Goal: Task Accomplishment & Management: Use online tool/utility

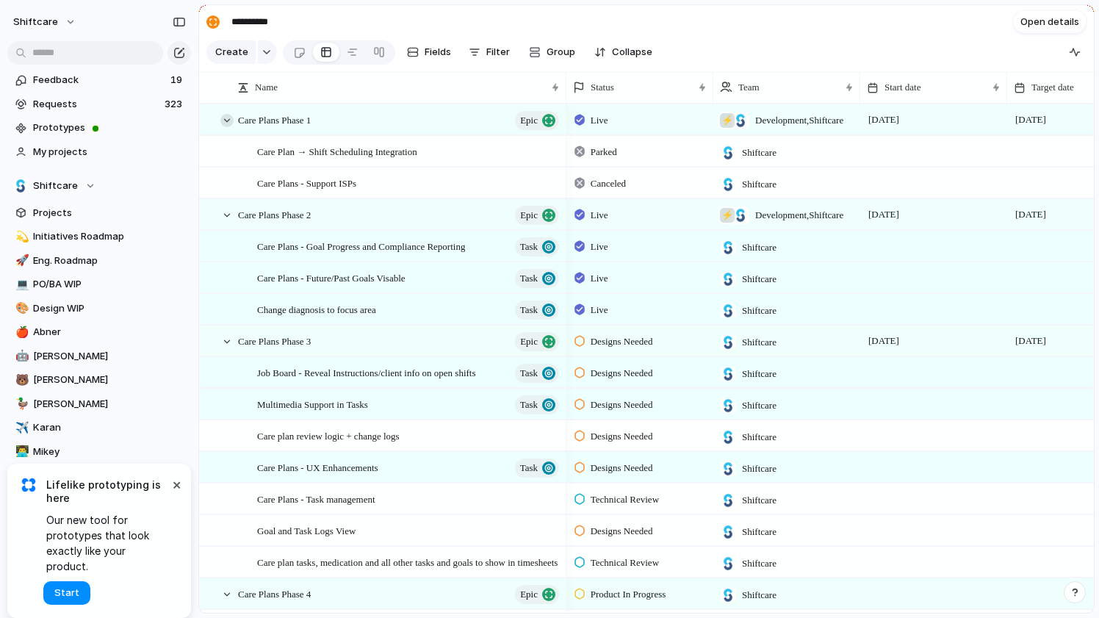
click at [223, 122] on div at bounding box center [226, 120] width 13 height 13
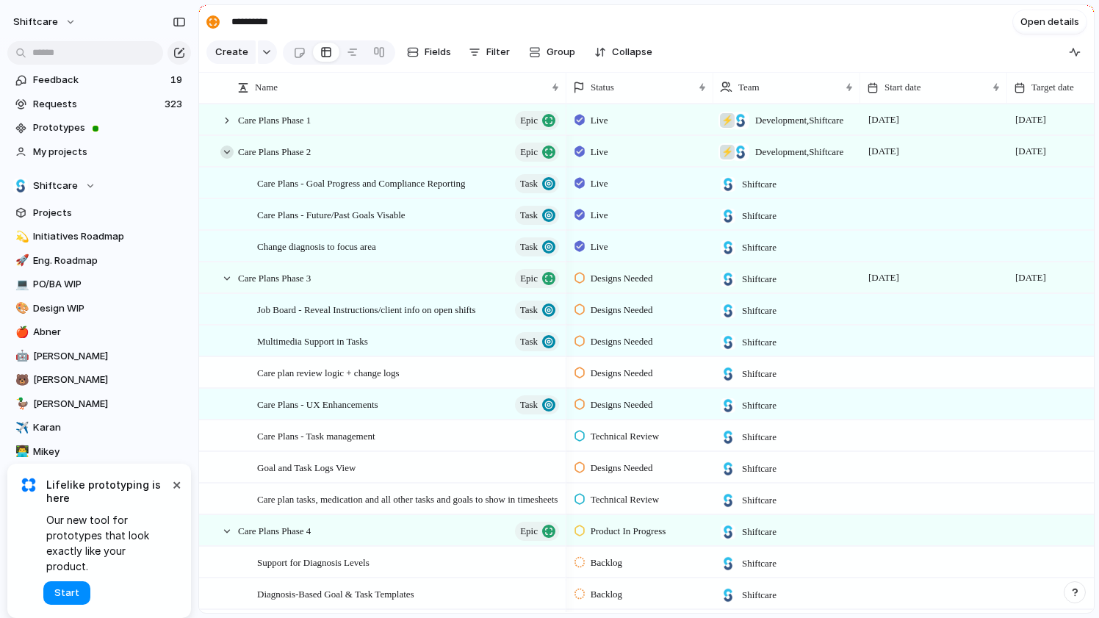
click at [226, 156] on div at bounding box center [226, 151] width 13 height 13
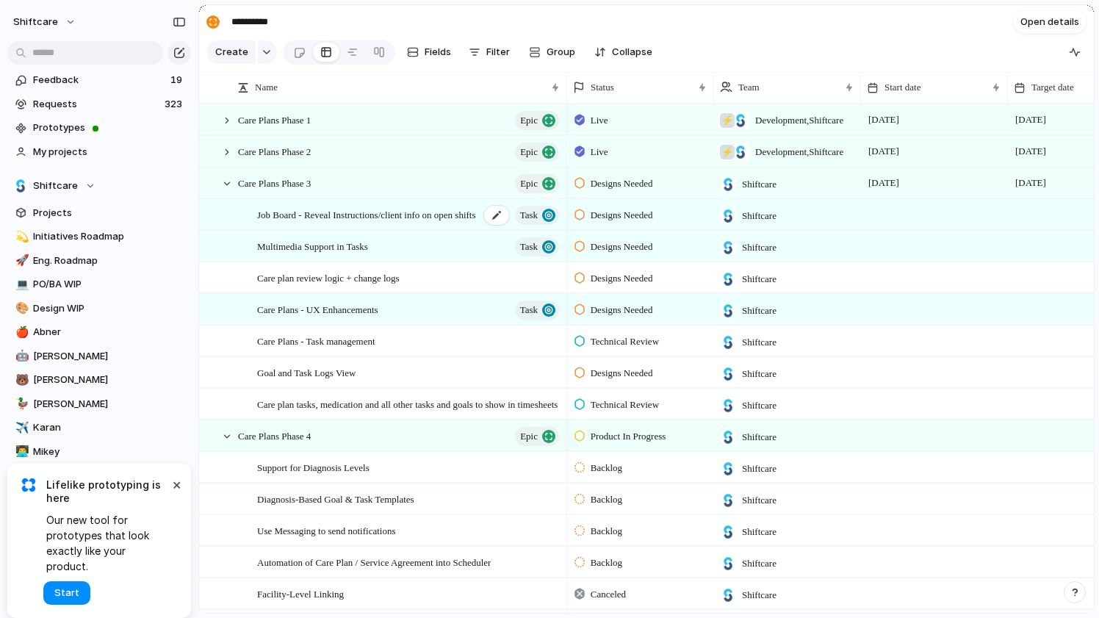
click at [356, 221] on span "Job Board - Reveal Instructions/client info on open shifts" at bounding box center [366, 214] width 219 height 17
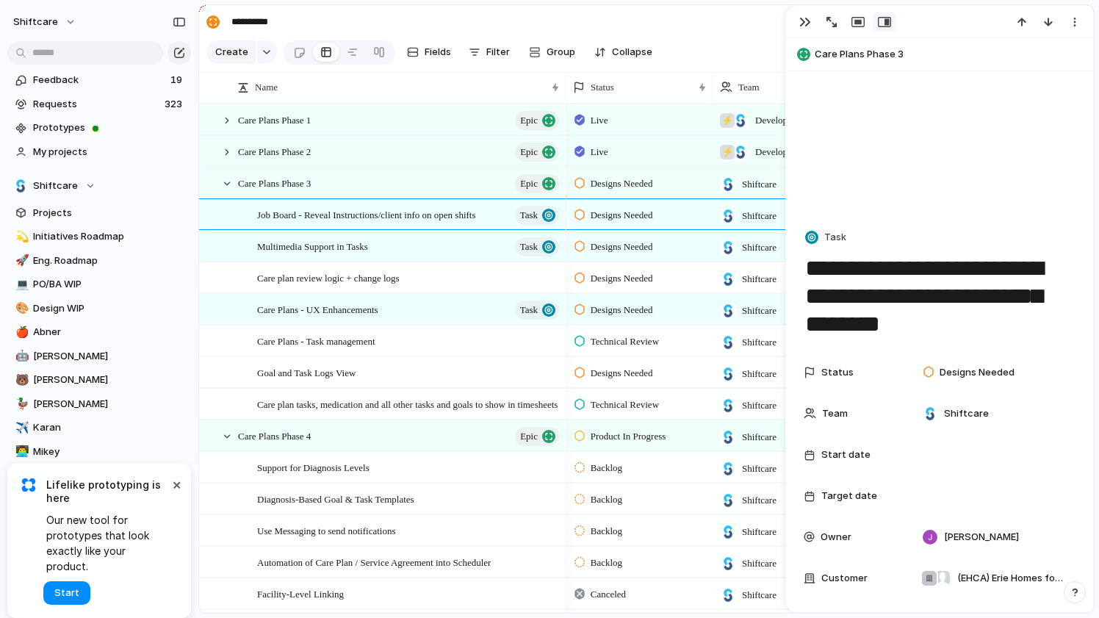
scroll to position [103, 0]
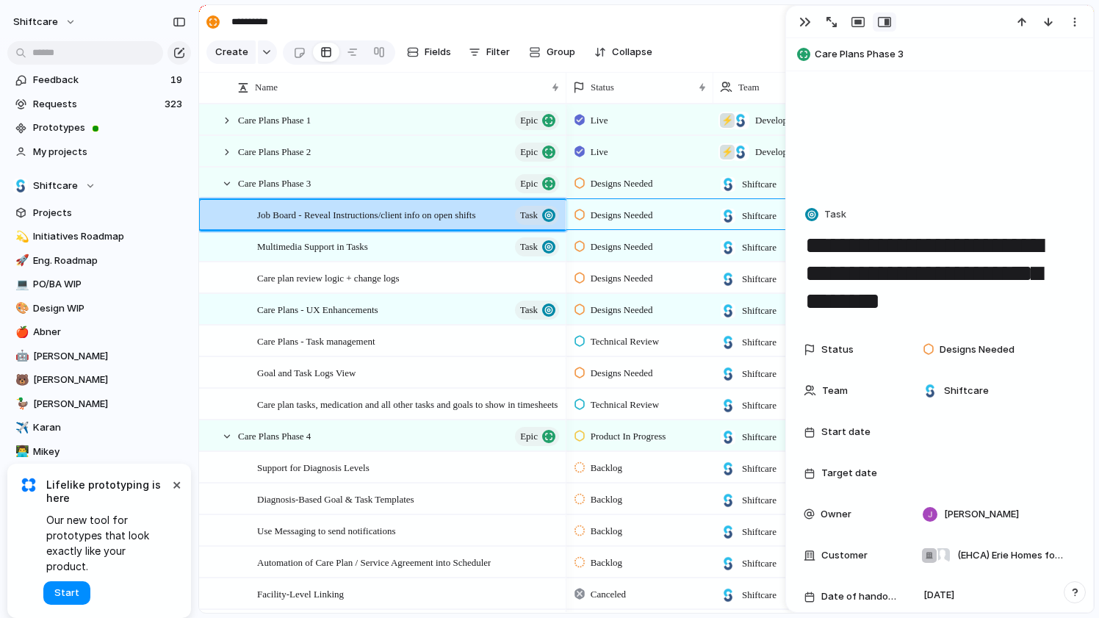
click at [435, 17] on section "**********" at bounding box center [646, 21] width 895 height 33
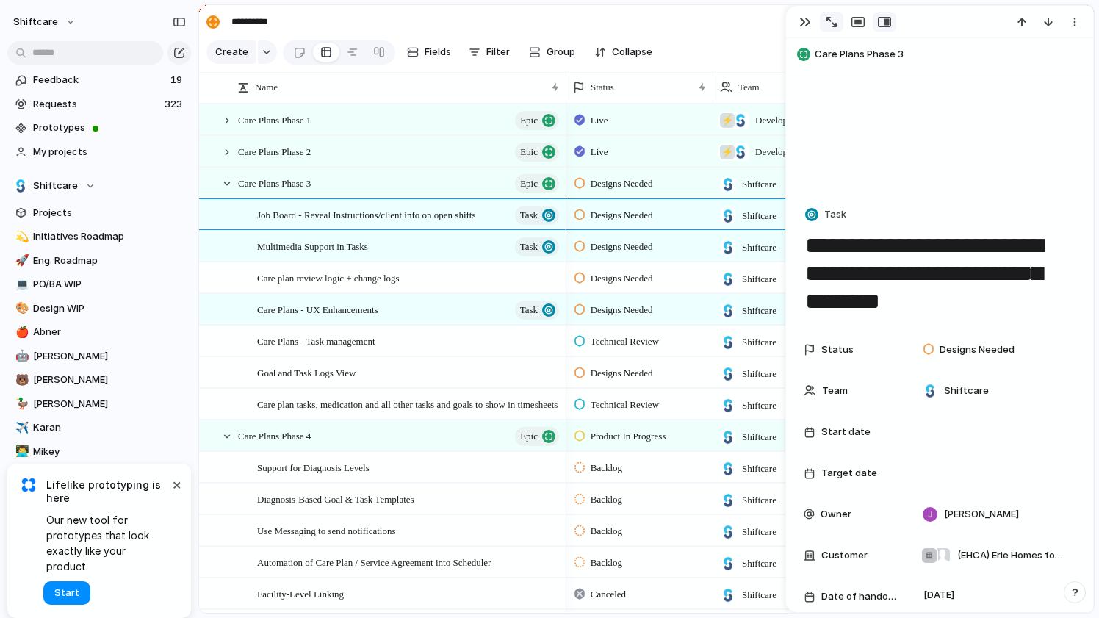
click at [833, 25] on div "button" at bounding box center [832, 22] width 10 height 10
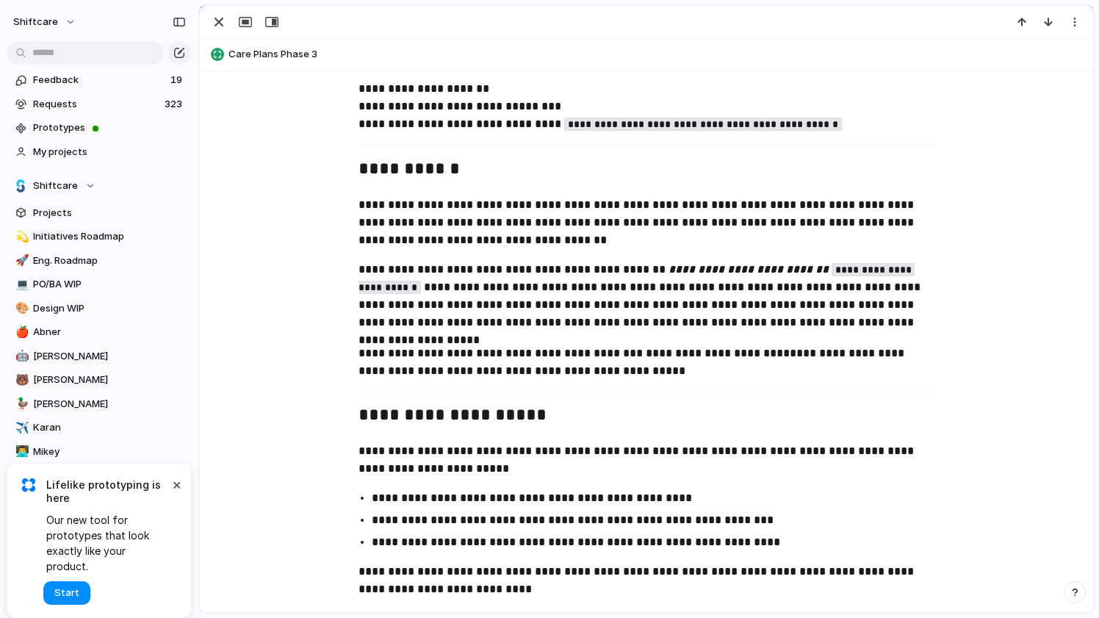
scroll to position [696, 0]
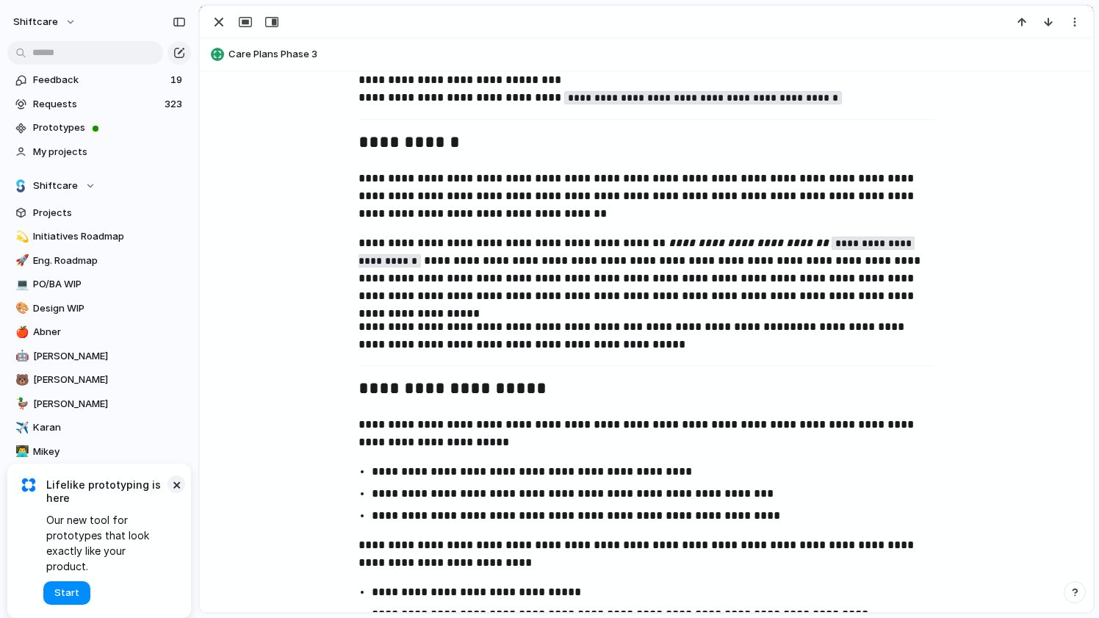
click at [173, 493] on button "×" at bounding box center [177, 484] width 18 height 18
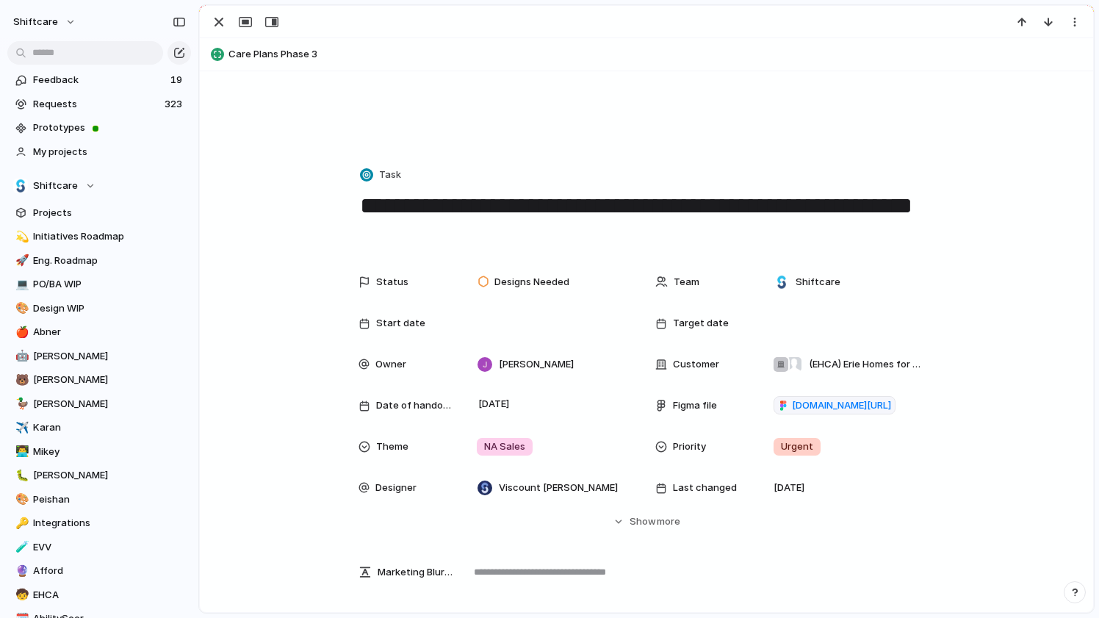
scroll to position [0, 0]
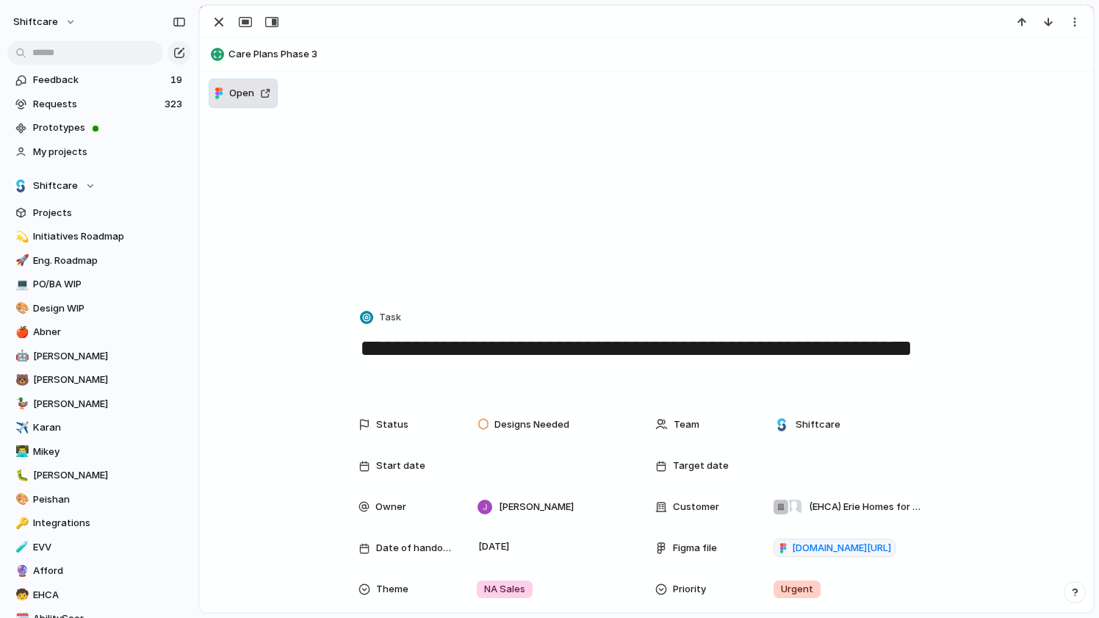
click at [251, 91] on span "Open" at bounding box center [241, 93] width 25 height 15
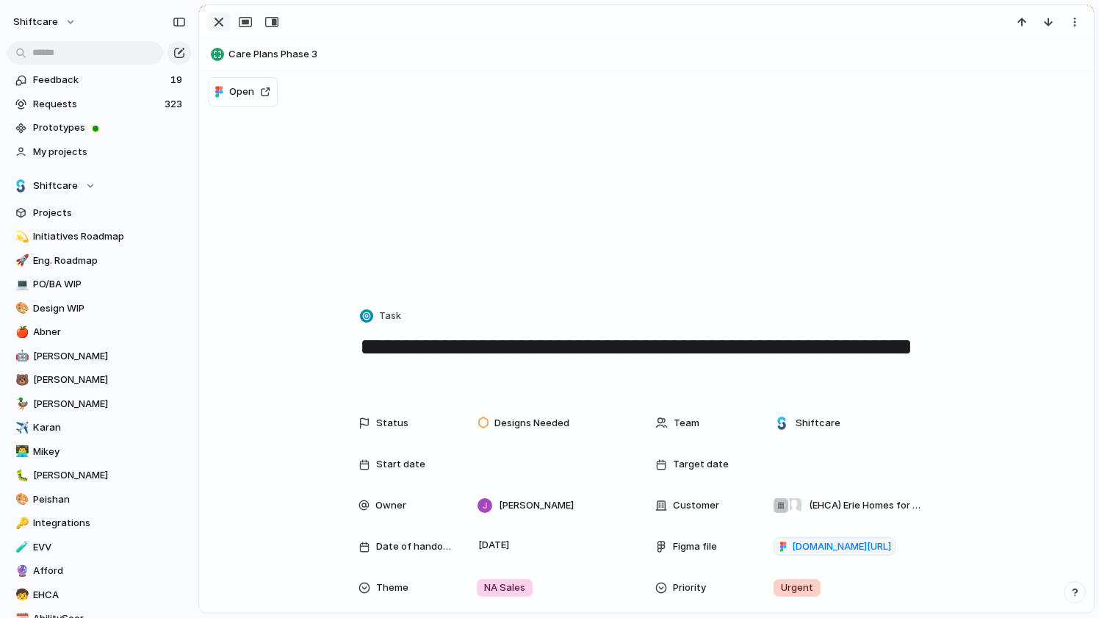
click at [220, 29] on div "button" at bounding box center [219, 22] width 18 height 18
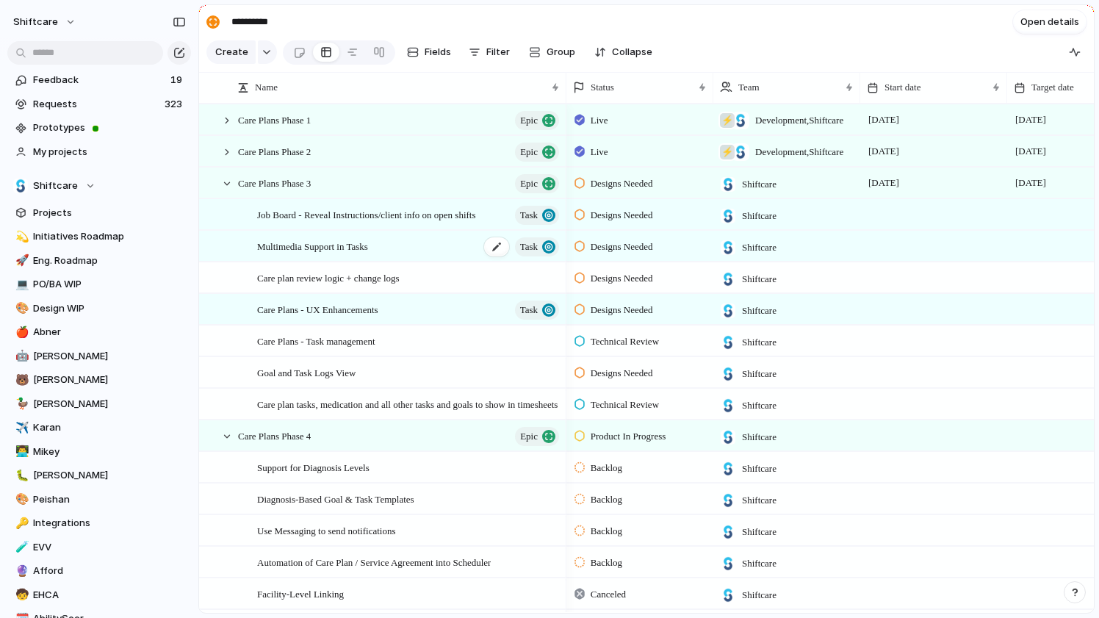
click at [342, 246] on span "Multimedia Support in Tasks" at bounding box center [312, 245] width 111 height 17
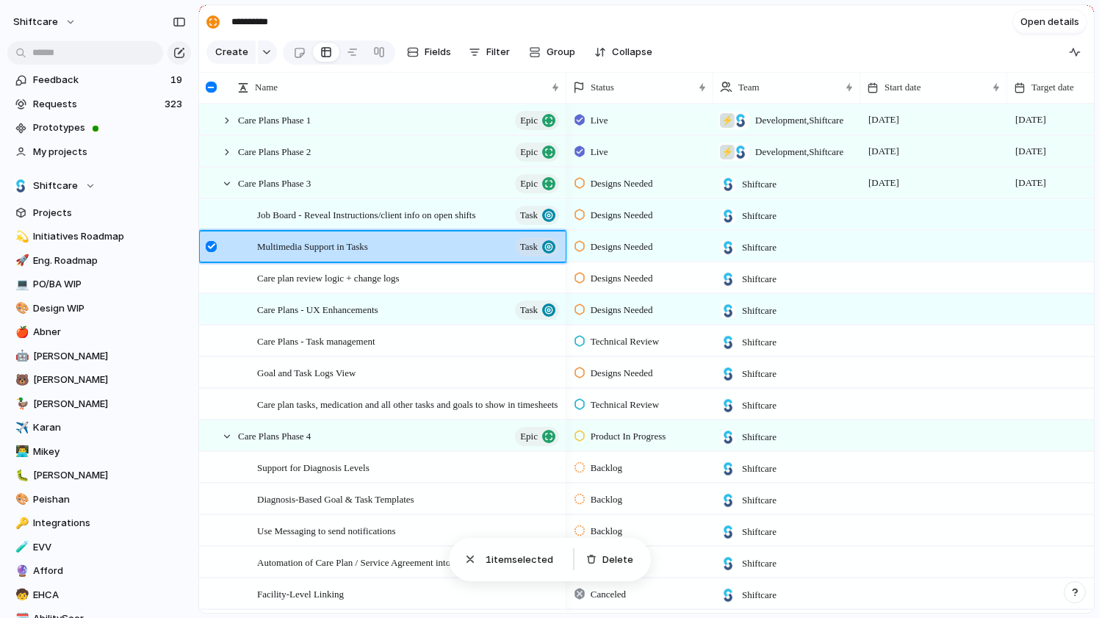
click at [211, 245] on div at bounding box center [211, 246] width 11 height 11
click at [389, 244] on div "Multimedia Support in Tasks Task" at bounding box center [409, 246] width 304 height 30
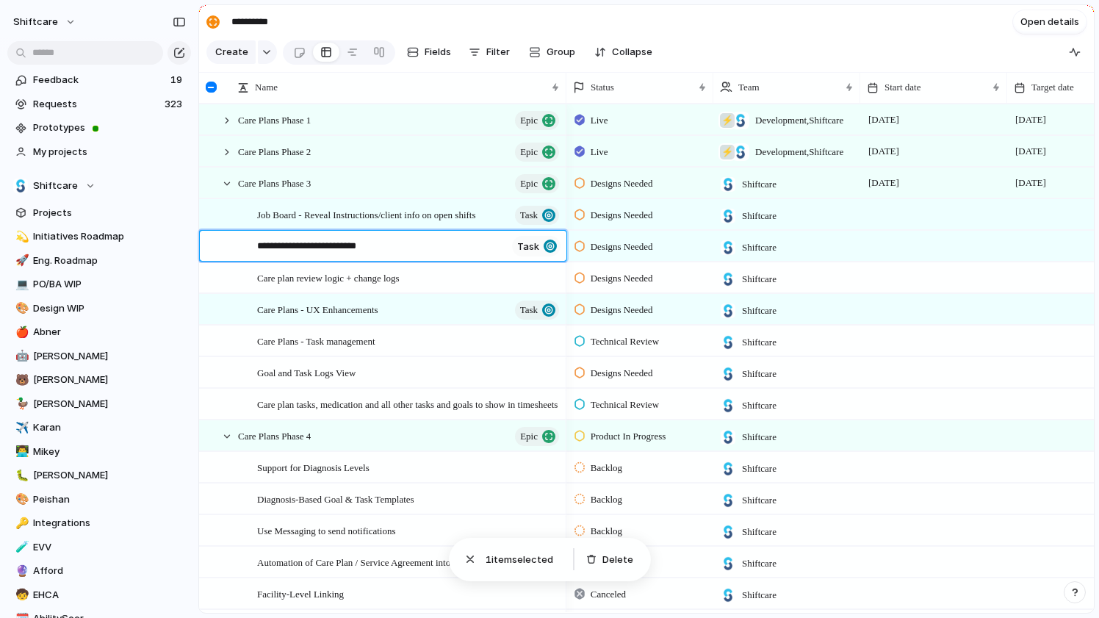
click at [389, 244] on textarea "**********" at bounding box center [381, 248] width 249 height 18
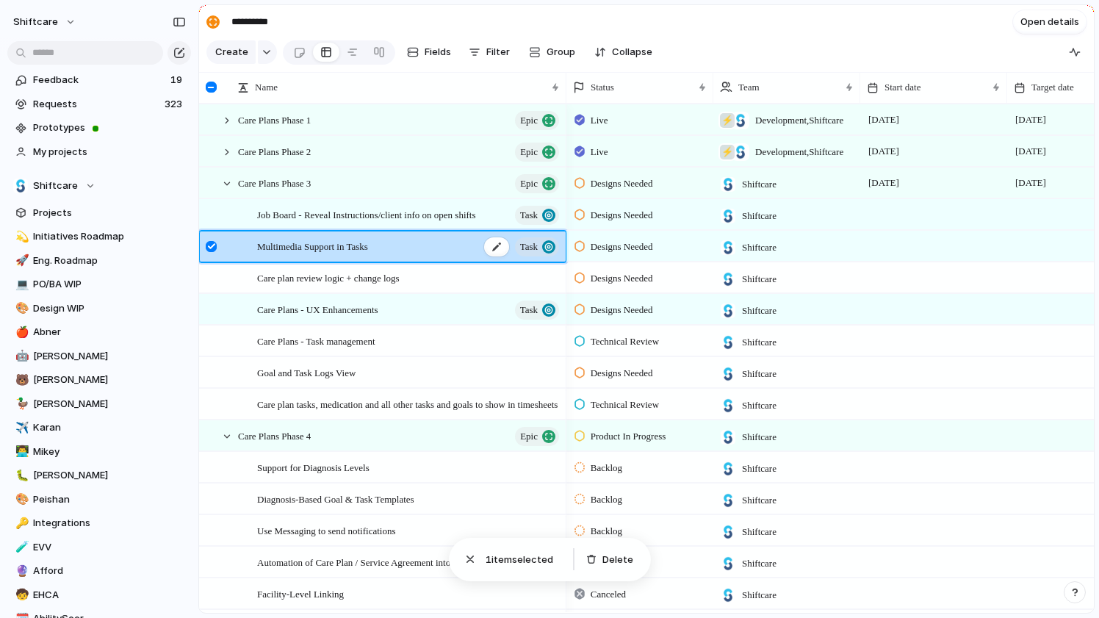
click at [277, 248] on span "Multimedia Support in Tasks" at bounding box center [312, 245] width 111 height 17
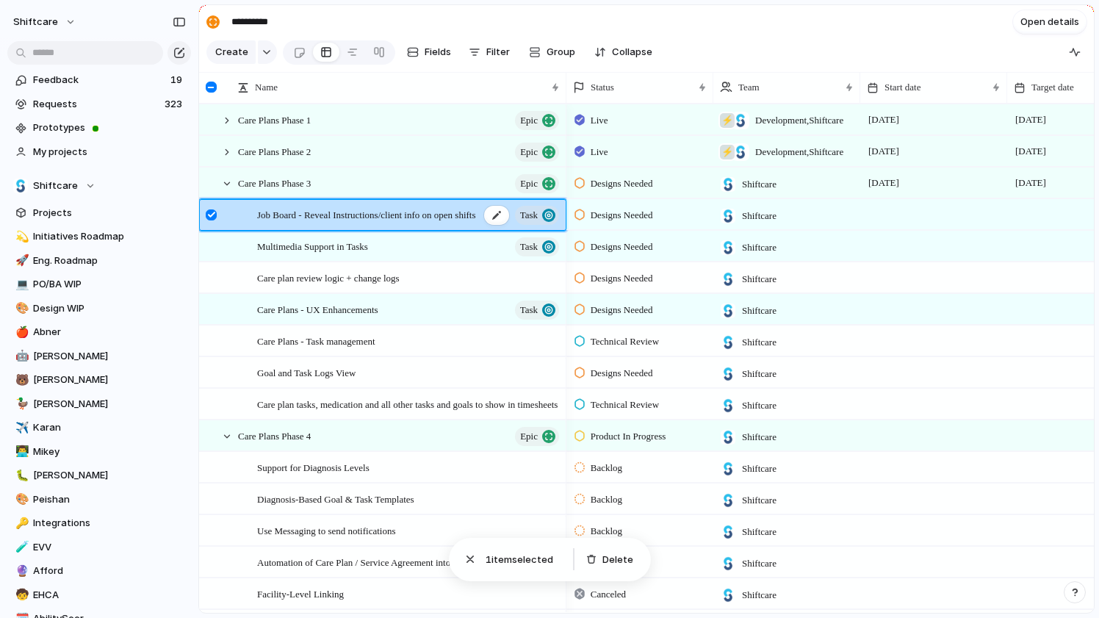
click at [299, 216] on span "Job Board - Reveal Instructions/client info on open shifts" at bounding box center [366, 214] width 219 height 17
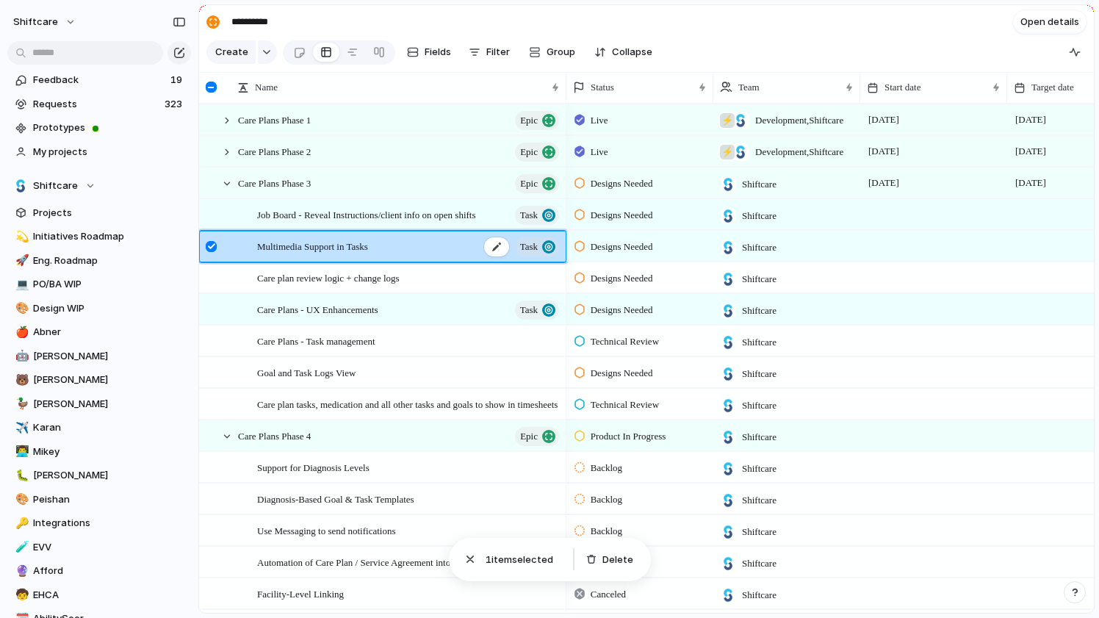
click at [292, 248] on span "Multimedia Support in Tasks" at bounding box center [312, 245] width 111 height 17
click at [213, 89] on div at bounding box center [211, 87] width 11 height 11
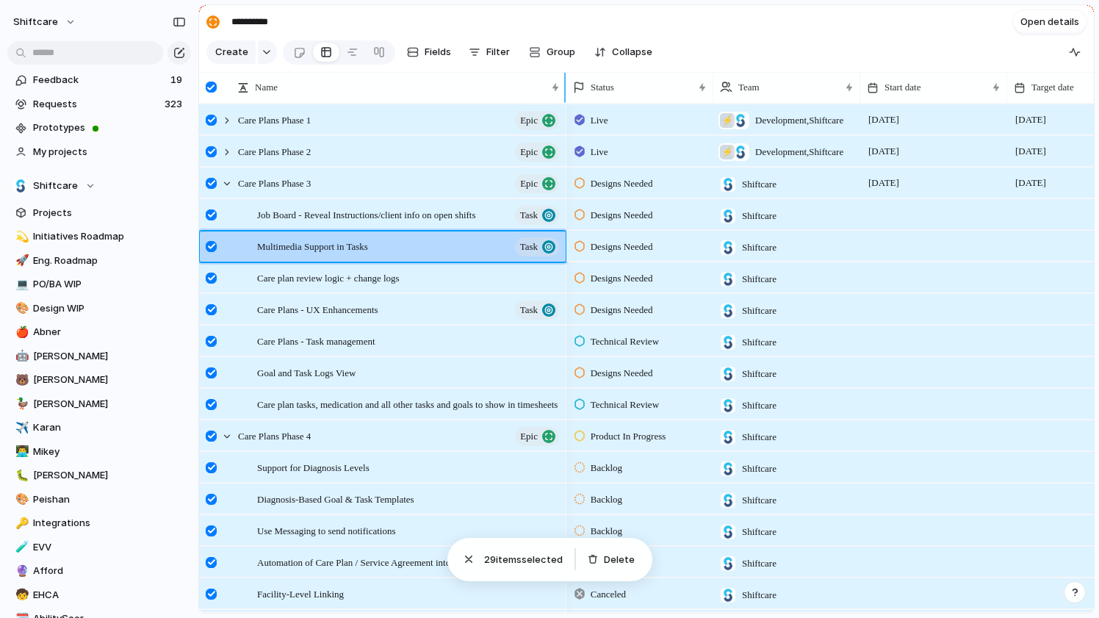
click at [211, 91] on div at bounding box center [211, 87] width 11 height 11
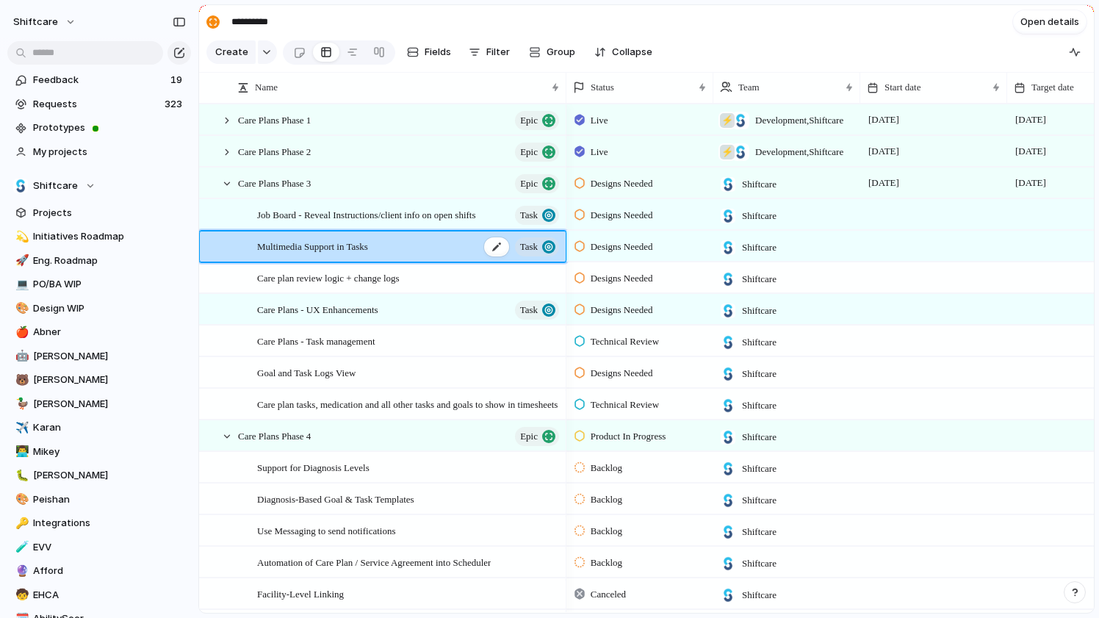
click at [345, 251] on span "Multimedia Support in Tasks" at bounding box center [312, 245] width 111 height 17
click at [469, 553] on div "button" at bounding box center [470, 559] width 15 height 15
click at [368, 245] on span "Multimedia Support in Tasks" at bounding box center [312, 245] width 111 height 17
click at [465, 555] on div "button" at bounding box center [470, 559] width 15 height 15
click at [306, 303] on span "Care Plans - UX Enhancements" at bounding box center [317, 308] width 121 height 17
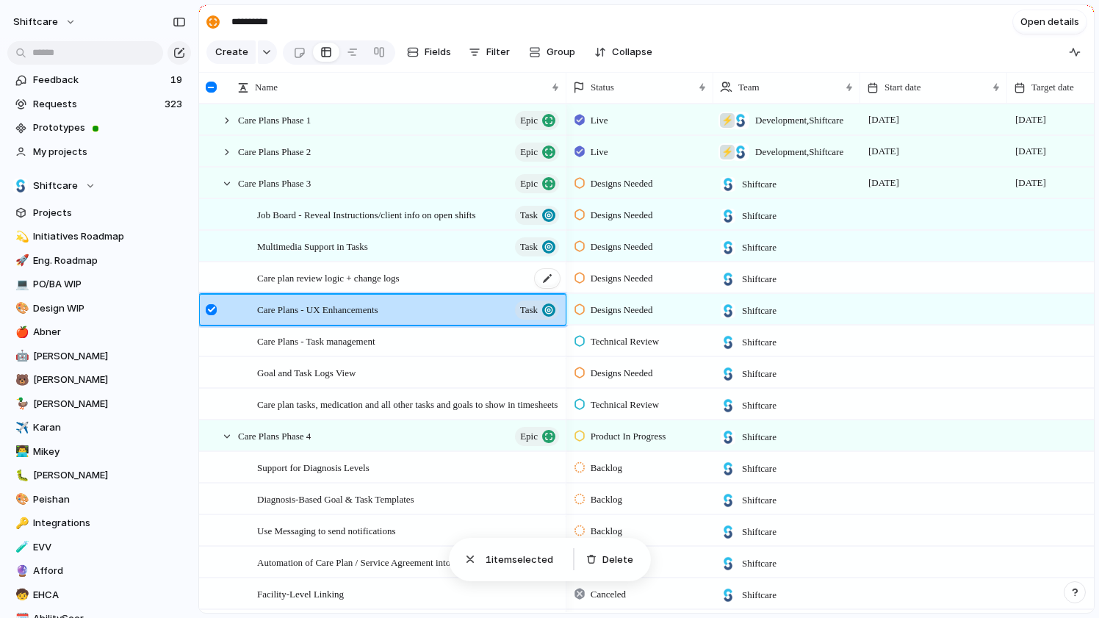
click at [309, 277] on span "Care plan review logic + change logs" at bounding box center [328, 277] width 143 height 17
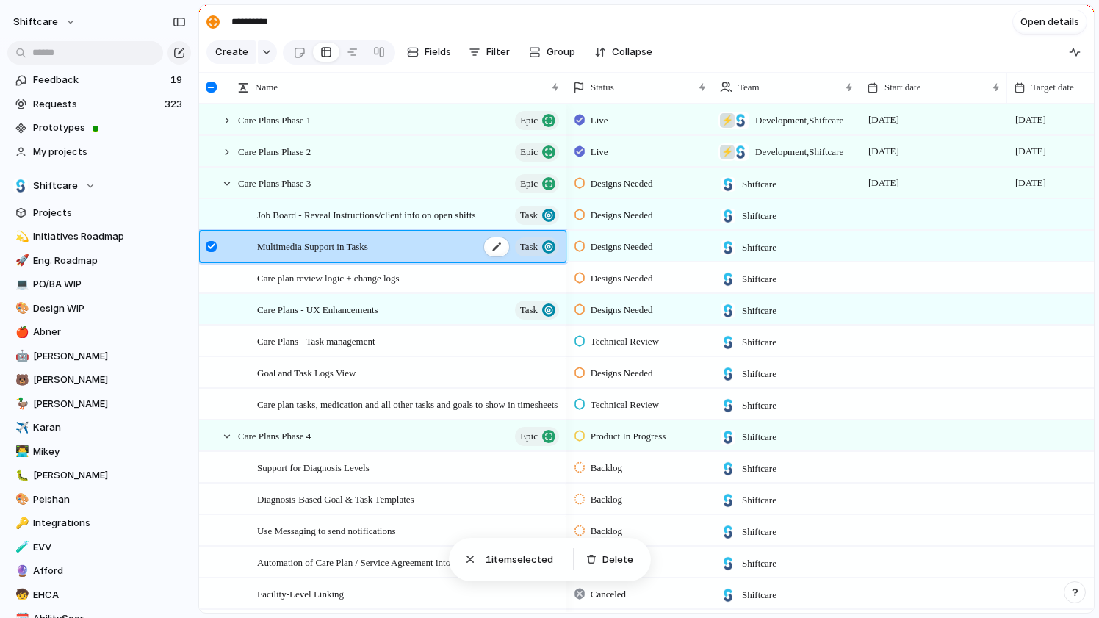
click at [315, 236] on div "Multimedia Support in Tasks Task" at bounding box center [409, 246] width 304 height 30
click at [1037, 26] on span "Open details" at bounding box center [1049, 22] width 59 height 15
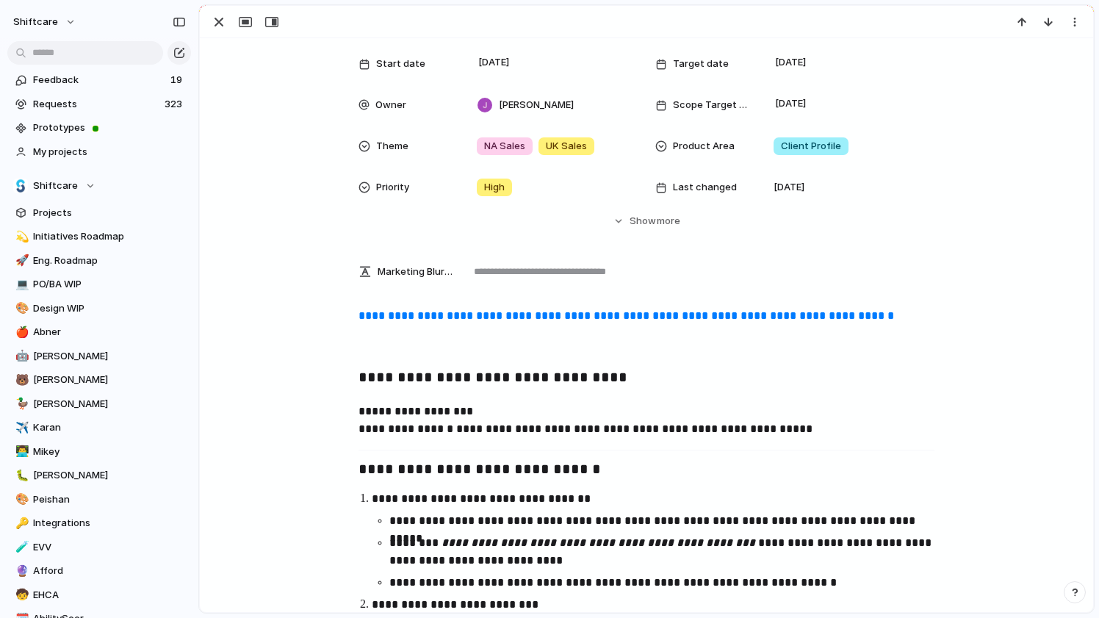
scroll to position [125, 0]
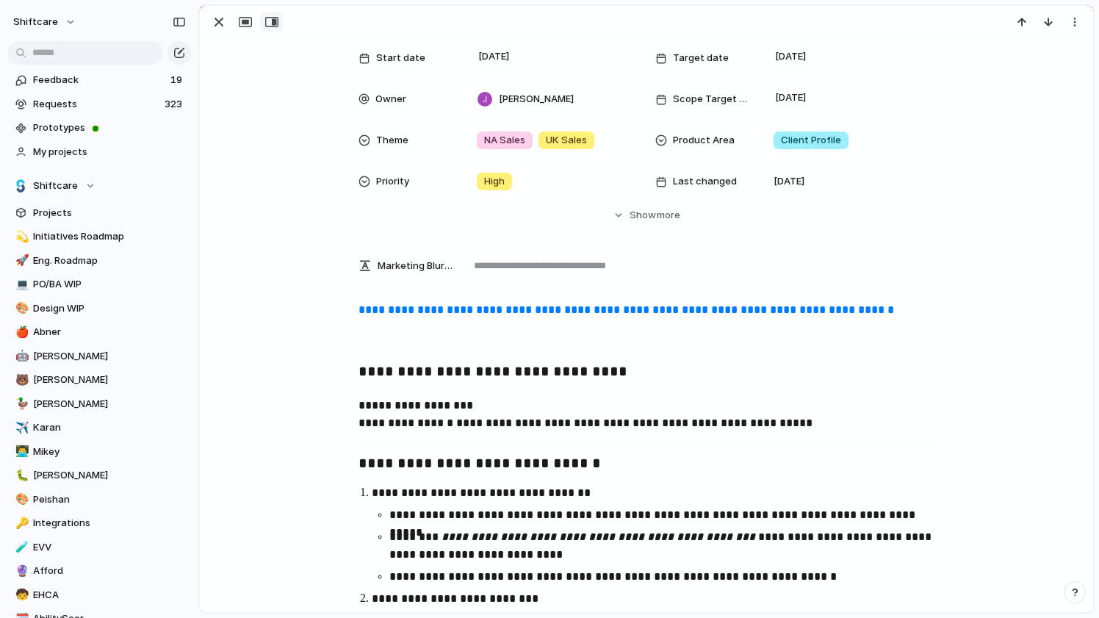
click at [268, 21] on div "button" at bounding box center [271, 22] width 13 height 12
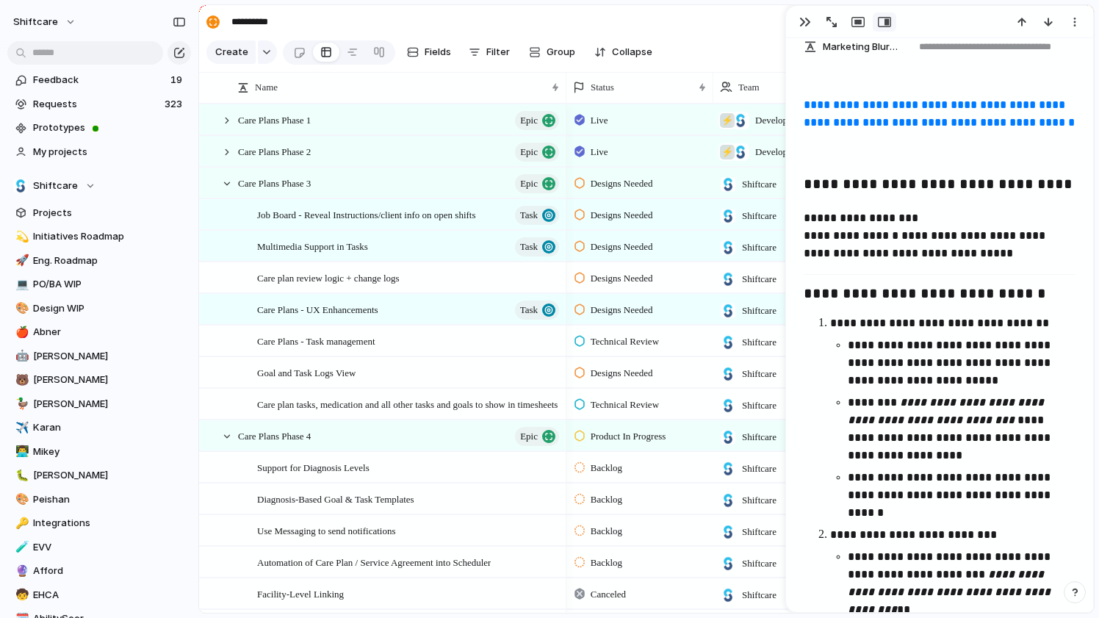
scroll to position [563, 0]
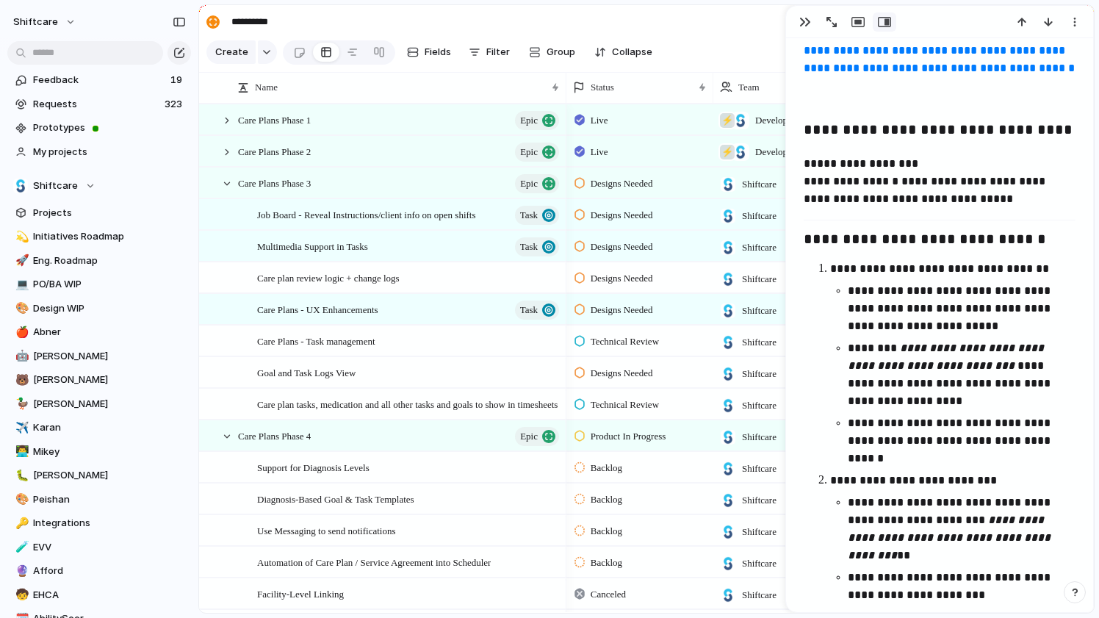
click at [350, 237] on span "Multimedia Support in Tasks" at bounding box center [312, 245] width 111 height 17
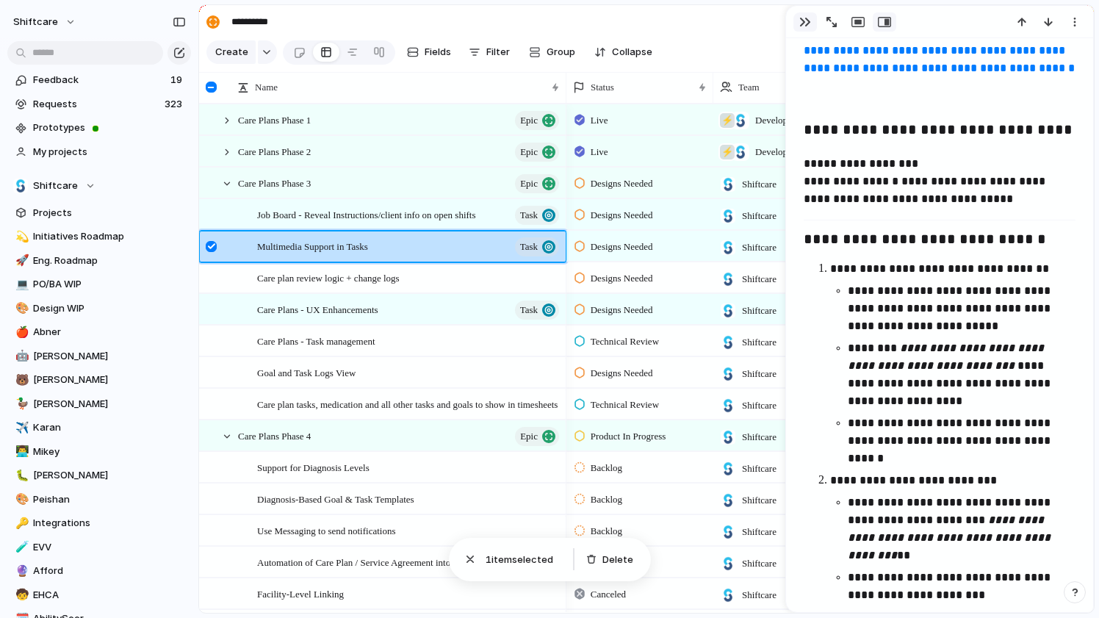
click at [805, 27] on div "button" at bounding box center [805, 22] width 12 height 12
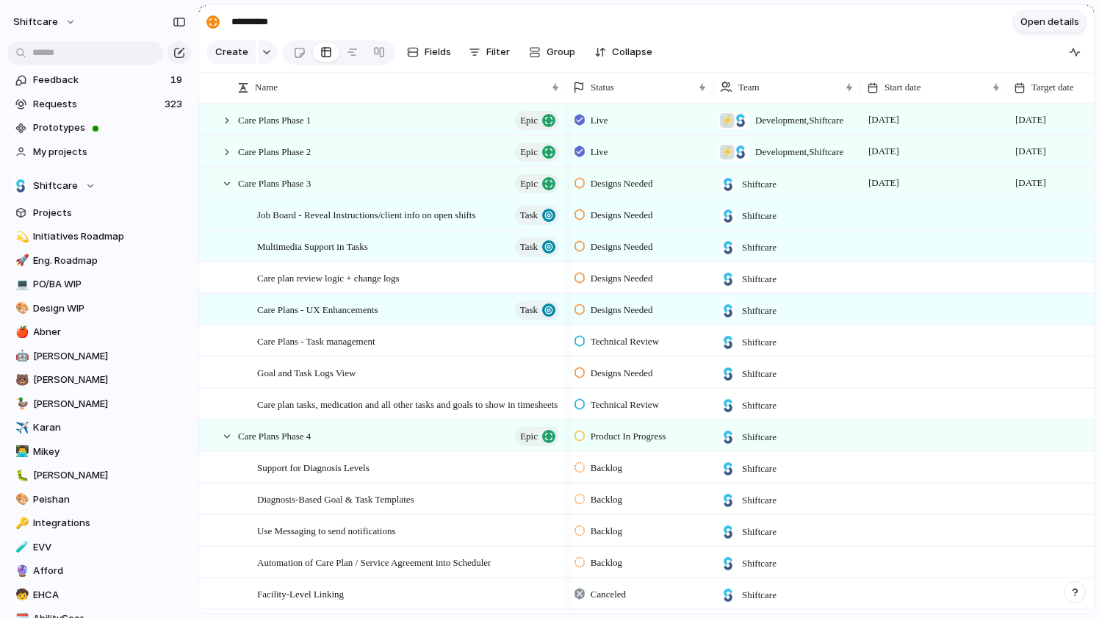
click at [1042, 18] on span "Open details" at bounding box center [1049, 22] width 59 height 15
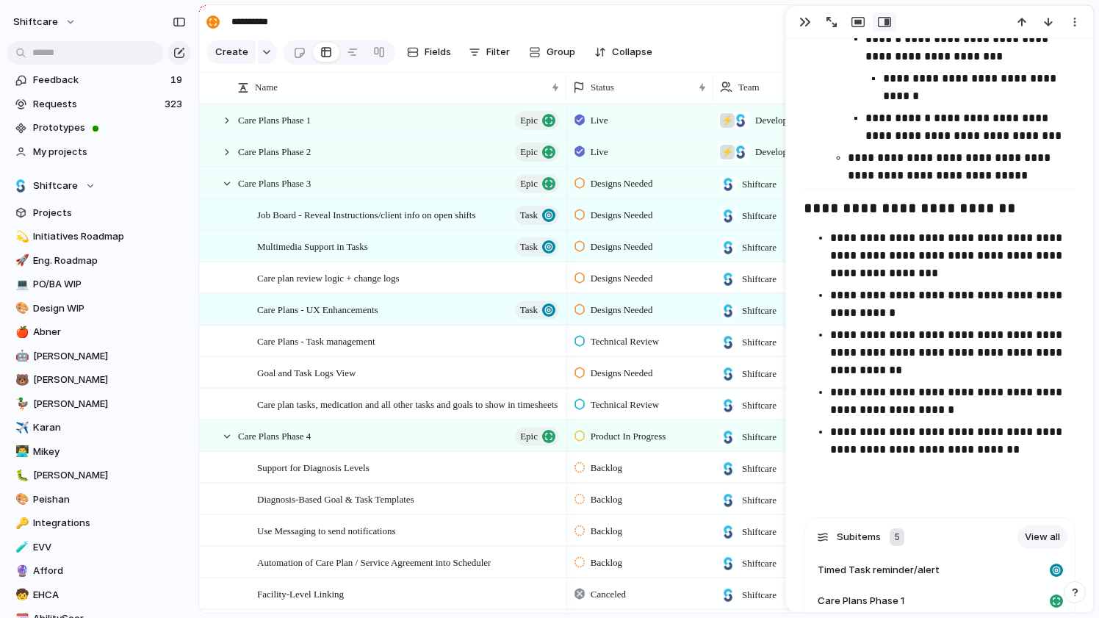
scroll to position [1986, 0]
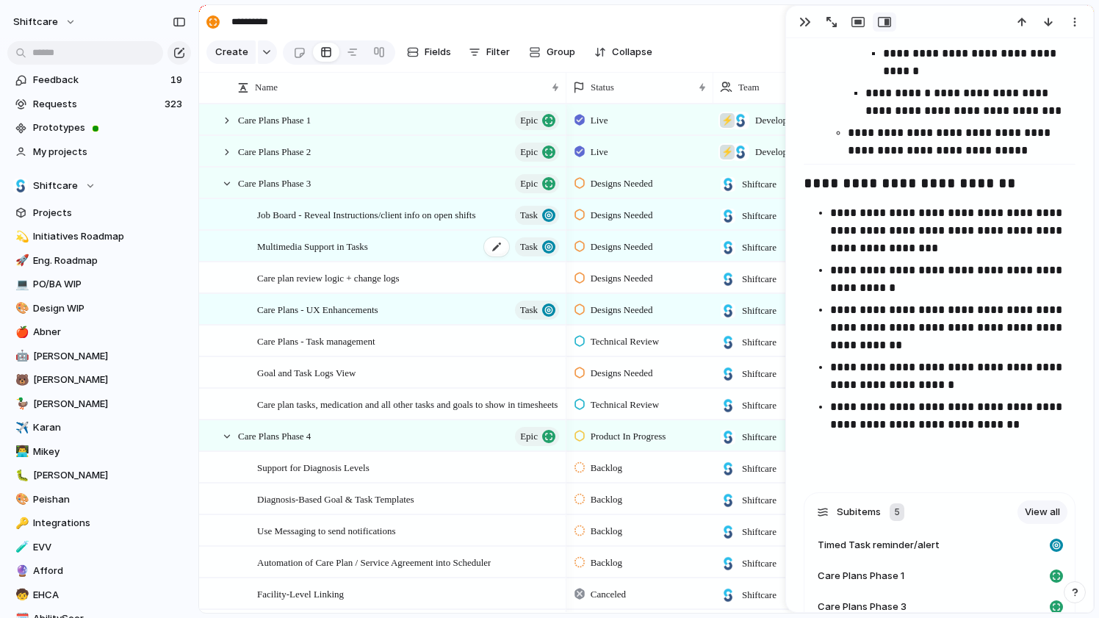
click at [285, 255] on div "Multimedia Support in Tasks Task" at bounding box center [409, 246] width 304 height 30
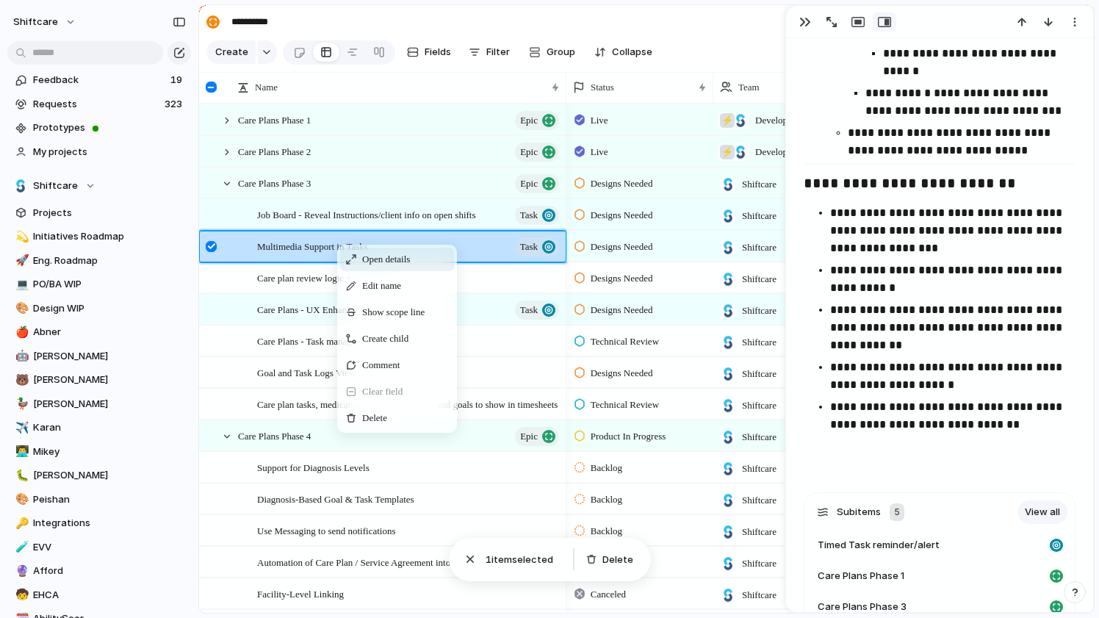
click at [354, 260] on span "Context Menu" at bounding box center [351, 259] width 10 height 10
type textarea "**********"
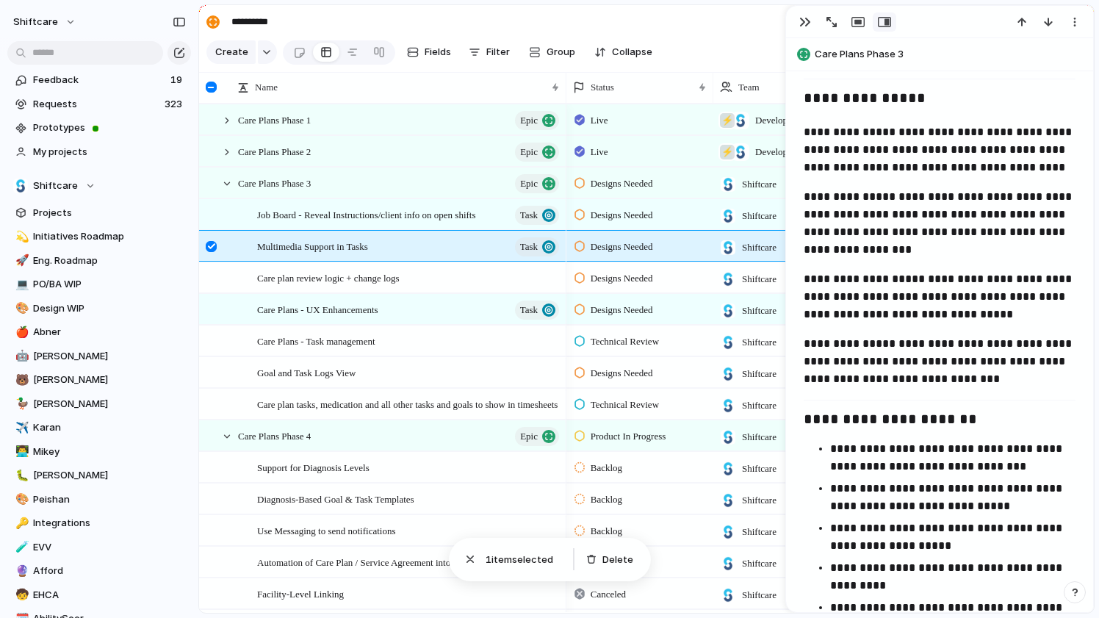
scroll to position [1228, 0]
